Goal: Information Seeking & Learning: Learn about a topic

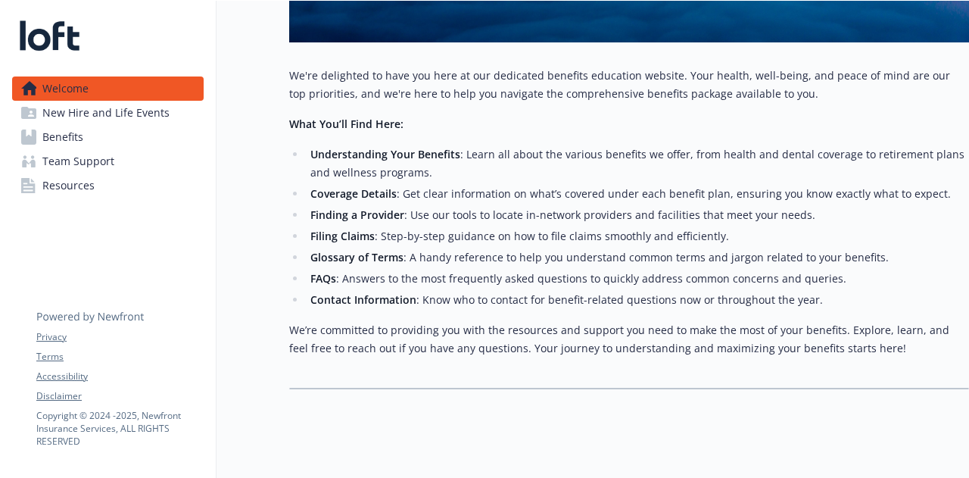
scroll to position [387, 0]
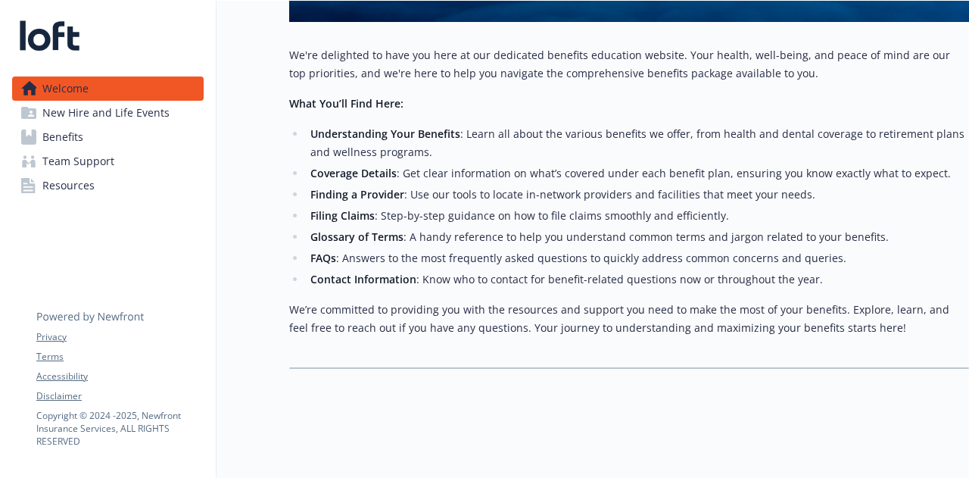
click at [80, 142] on span "Benefits" at bounding box center [62, 137] width 41 height 24
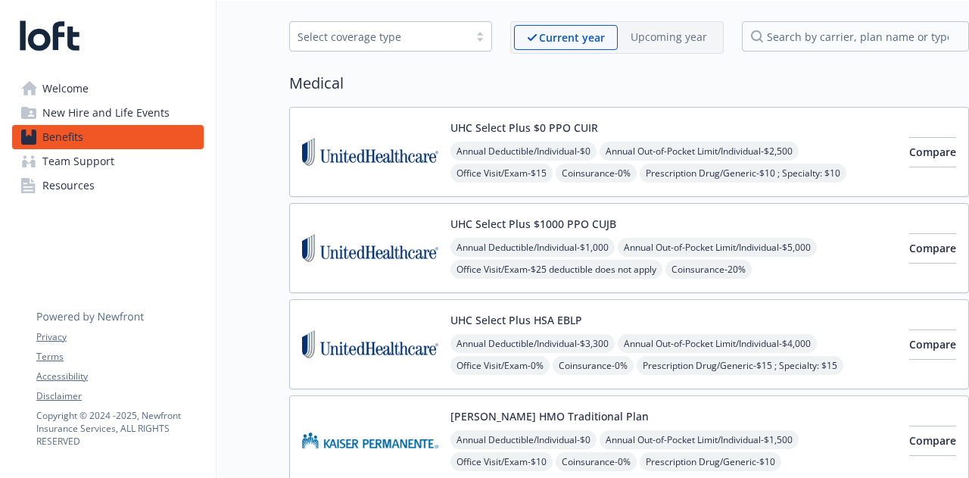
scroll to position [63, 1]
